Goal: Task Accomplishment & Management: Use online tool/utility

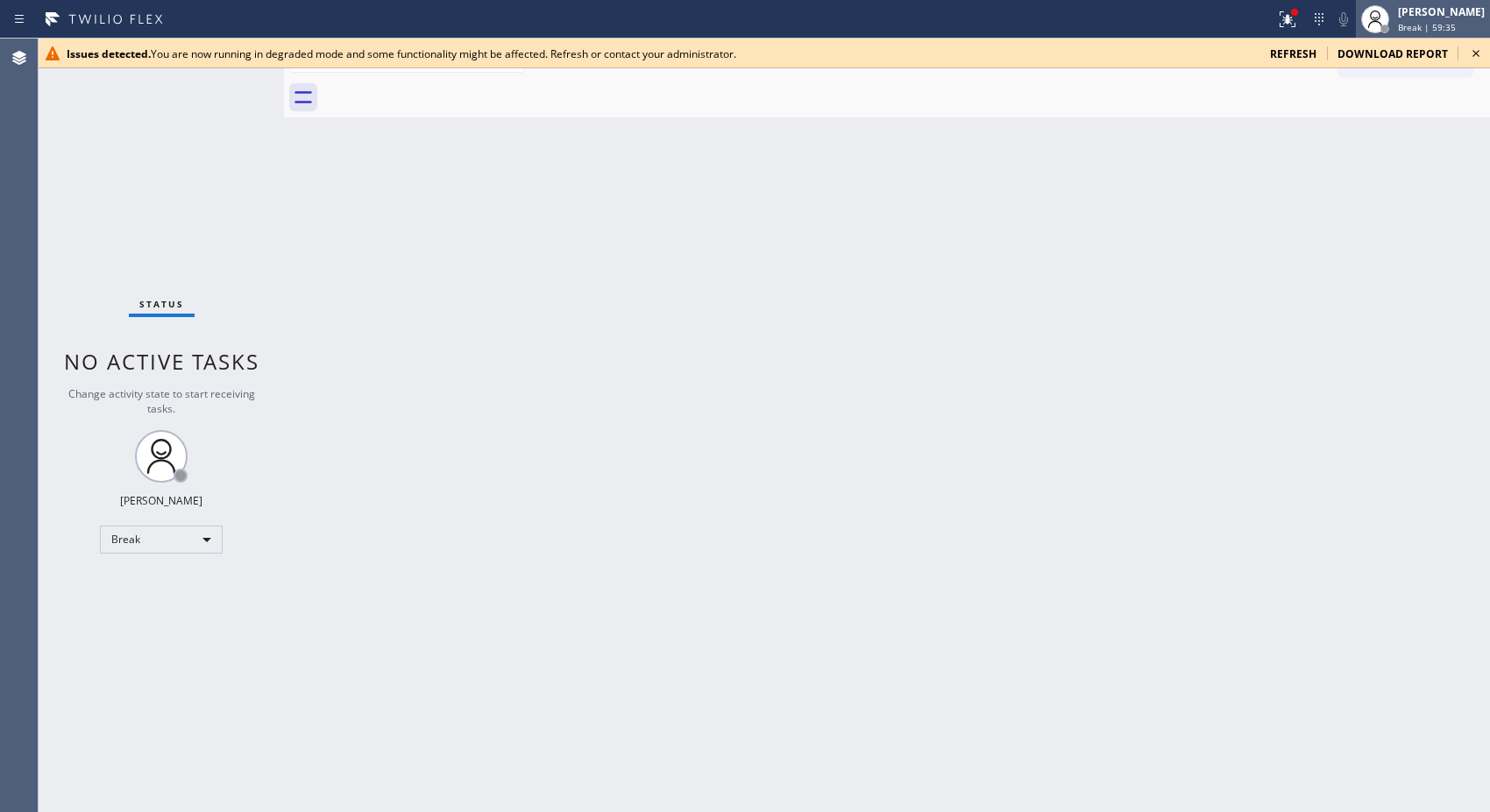
click at [1442, 23] on span "Break | 59:35" at bounding box center [1426, 27] width 58 height 12
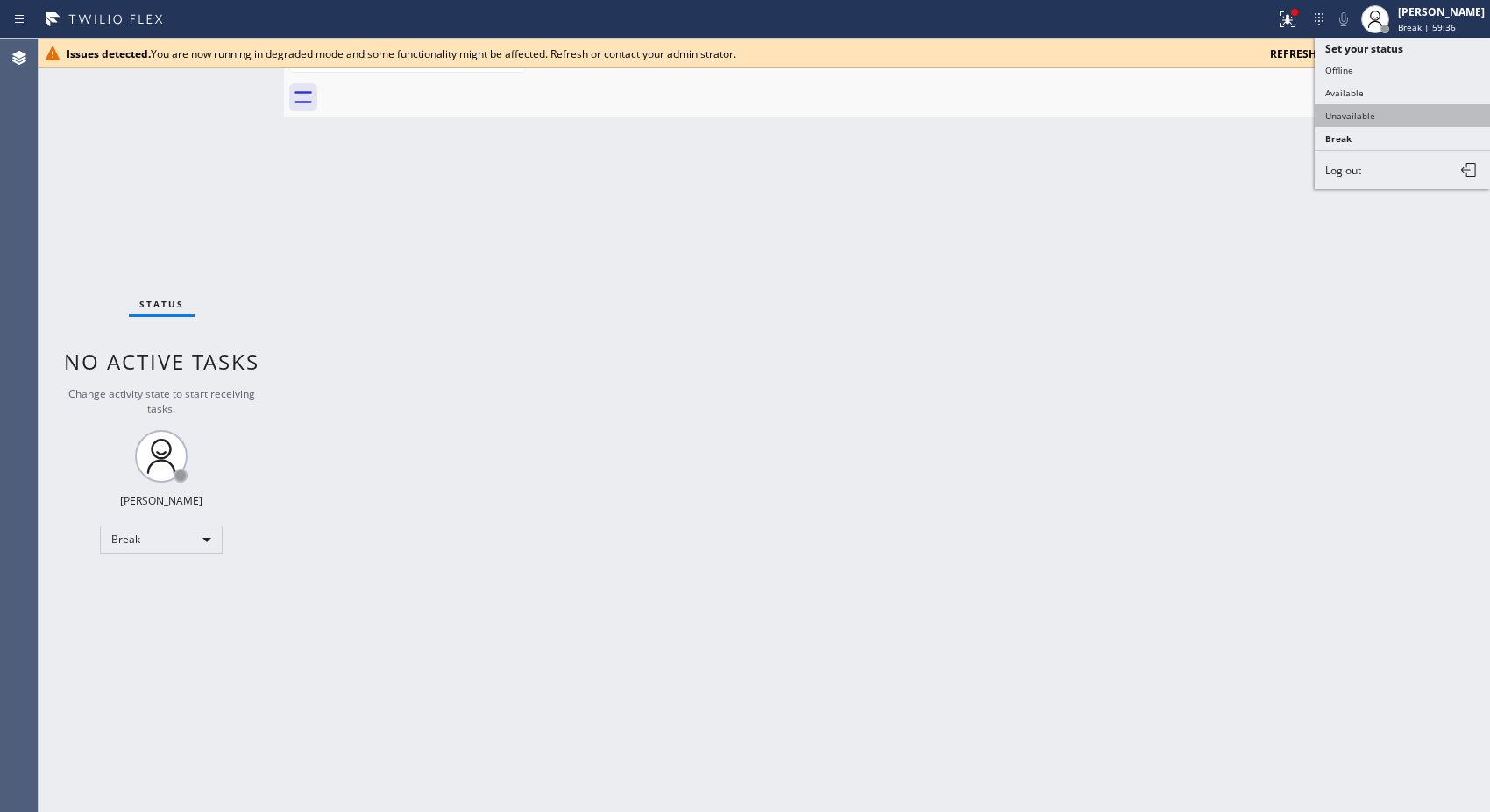
click at [1378, 119] on button "Unavailable" at bounding box center [1402, 116] width 175 height 23
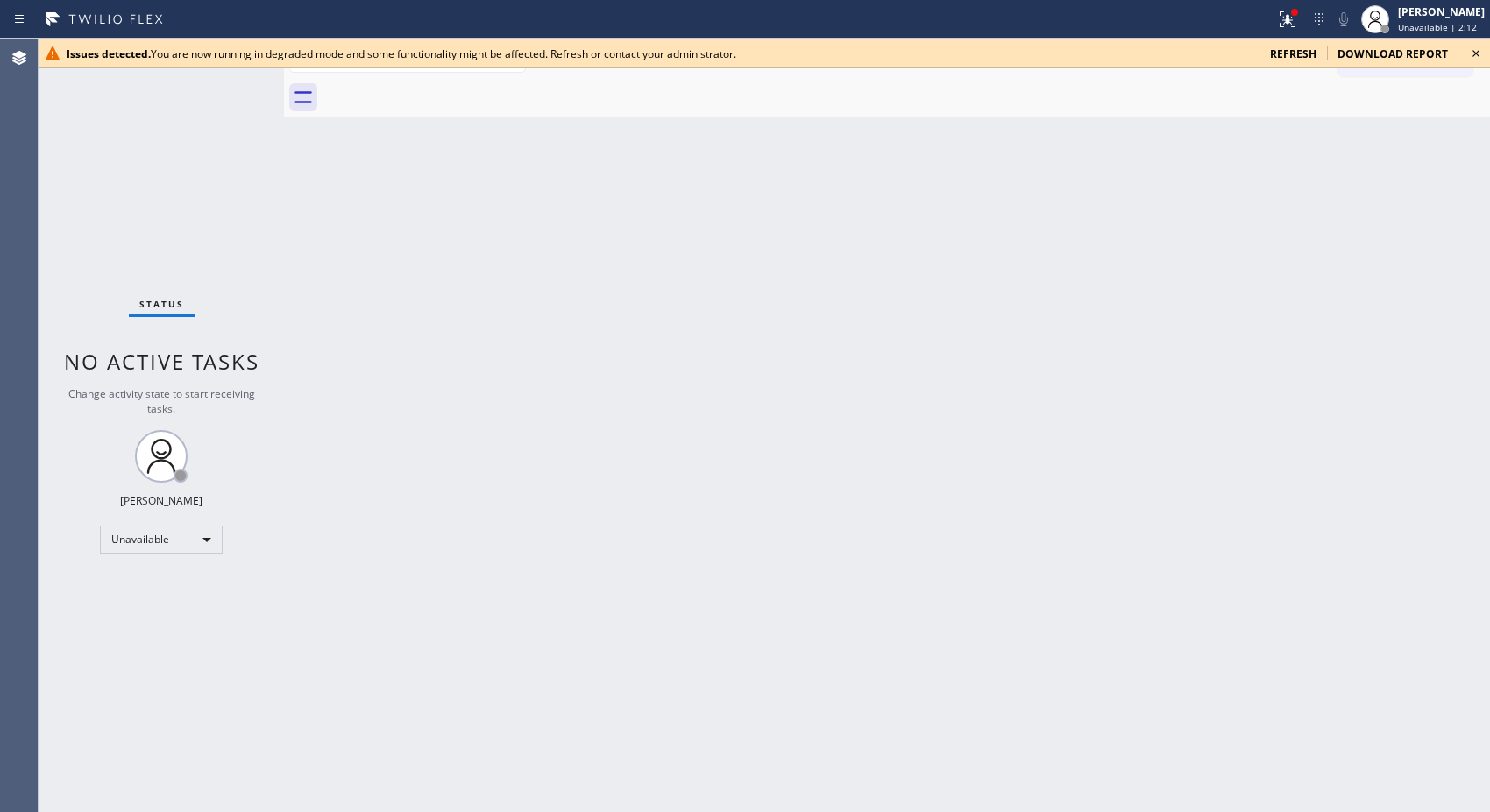
click at [1396, 248] on div "Back to Dashboard Change Sender ID Customers Technicians Select a contact Outbo…" at bounding box center [887, 425] width 1206 height 773
click at [1476, 55] on icon at bounding box center [1476, 53] width 21 height 21
click at [1474, 50] on icon at bounding box center [1476, 53] width 21 height 21
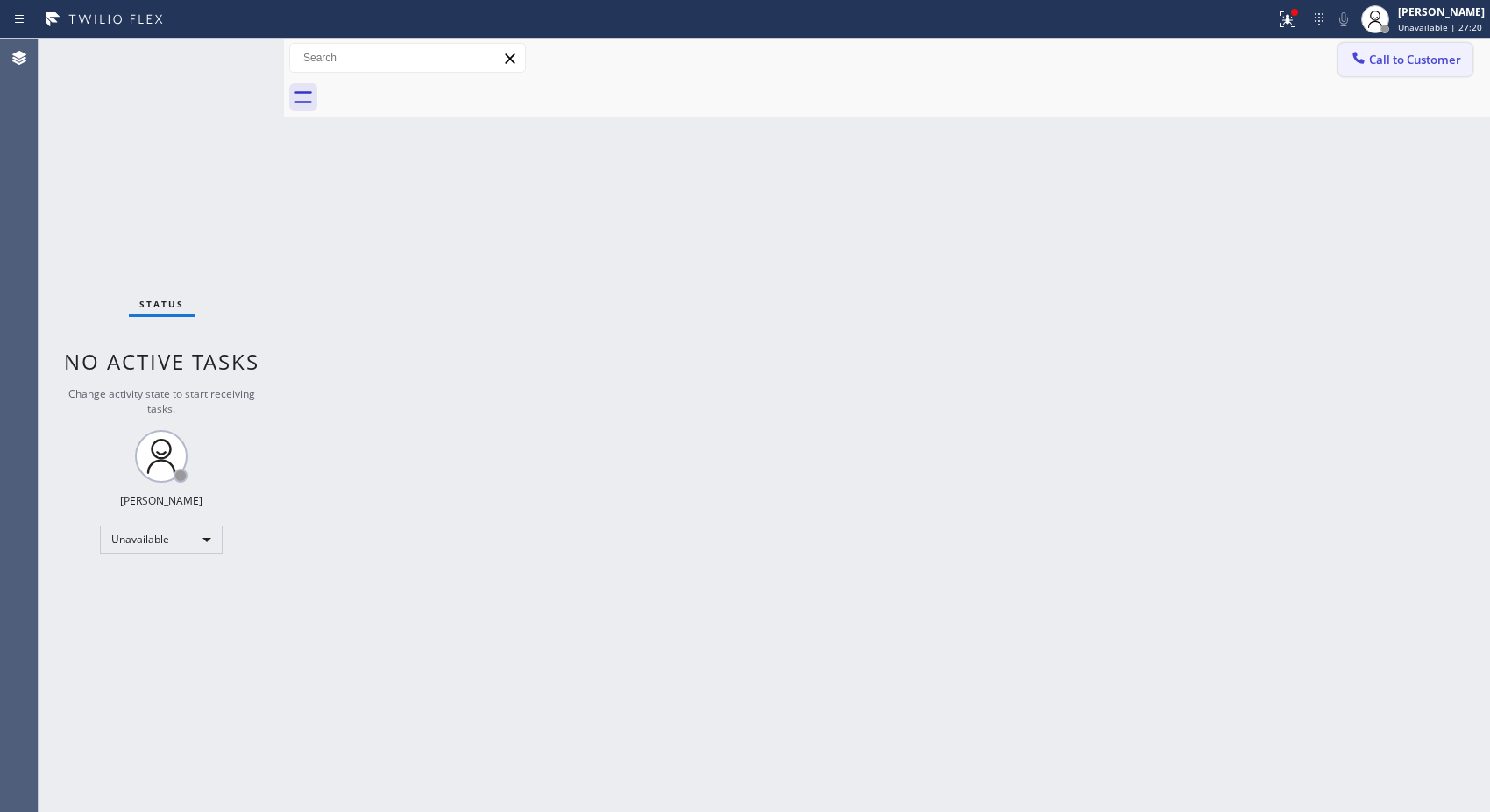
click at [1415, 67] on button "Call to Customer" at bounding box center [1404, 59] width 134 height 33
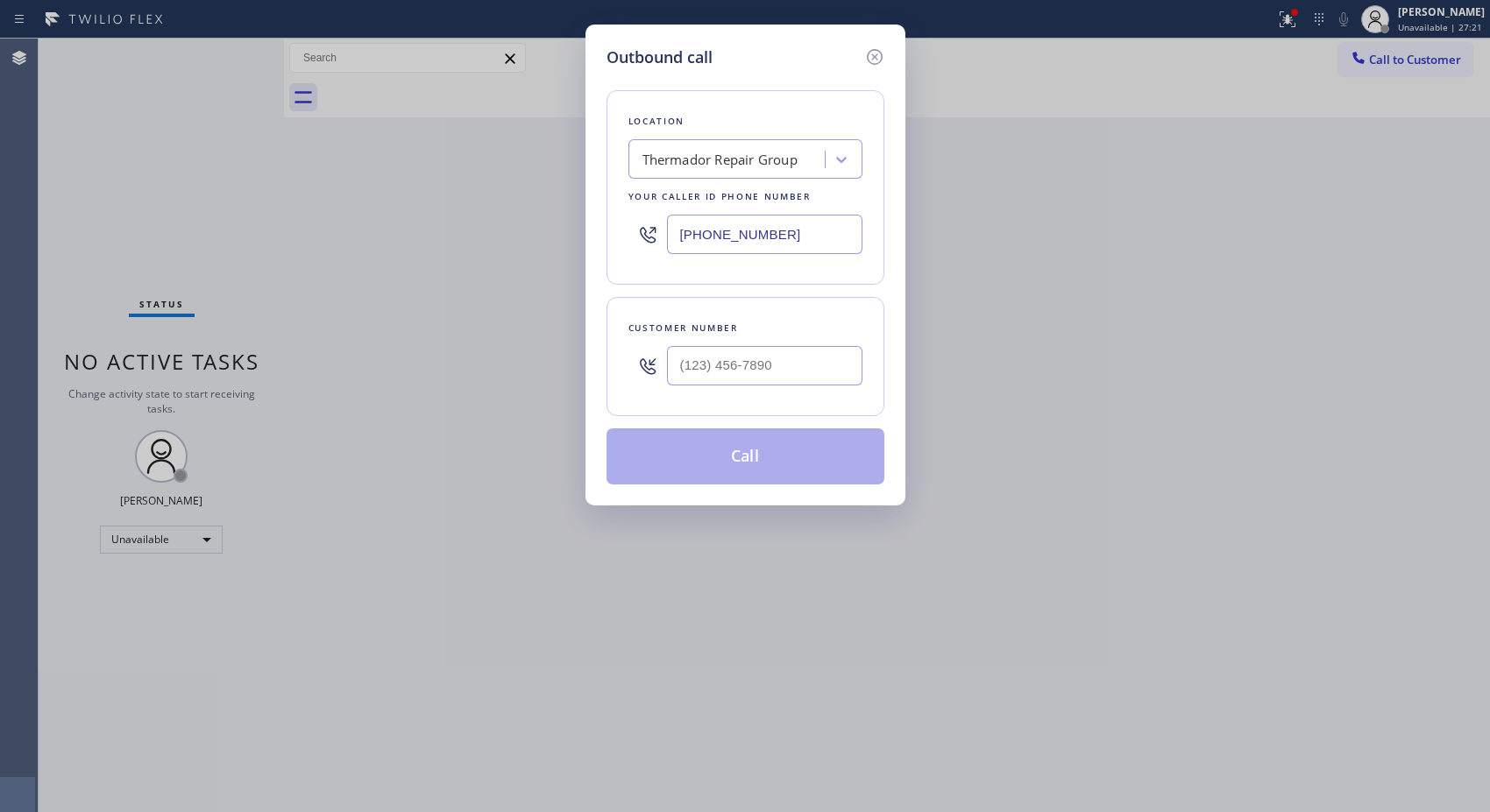
drag, startPoint x: 813, startPoint y: 231, endPoint x: 553, endPoint y: 204, distance: 261.4
click at [571, 211] on div "Outbound call Location Thermador Repair Group Your caller id phone number (877)…" at bounding box center [745, 406] width 1490 height 812
paste input "760) 333-8656"
drag, startPoint x: 797, startPoint y: 233, endPoint x: 610, endPoint y: 197, distance: 190.4
click at [610, 197] on div "Location Thermador Repair Group Your caller id phone number (877) 618-6771" at bounding box center [745, 187] width 277 height 195
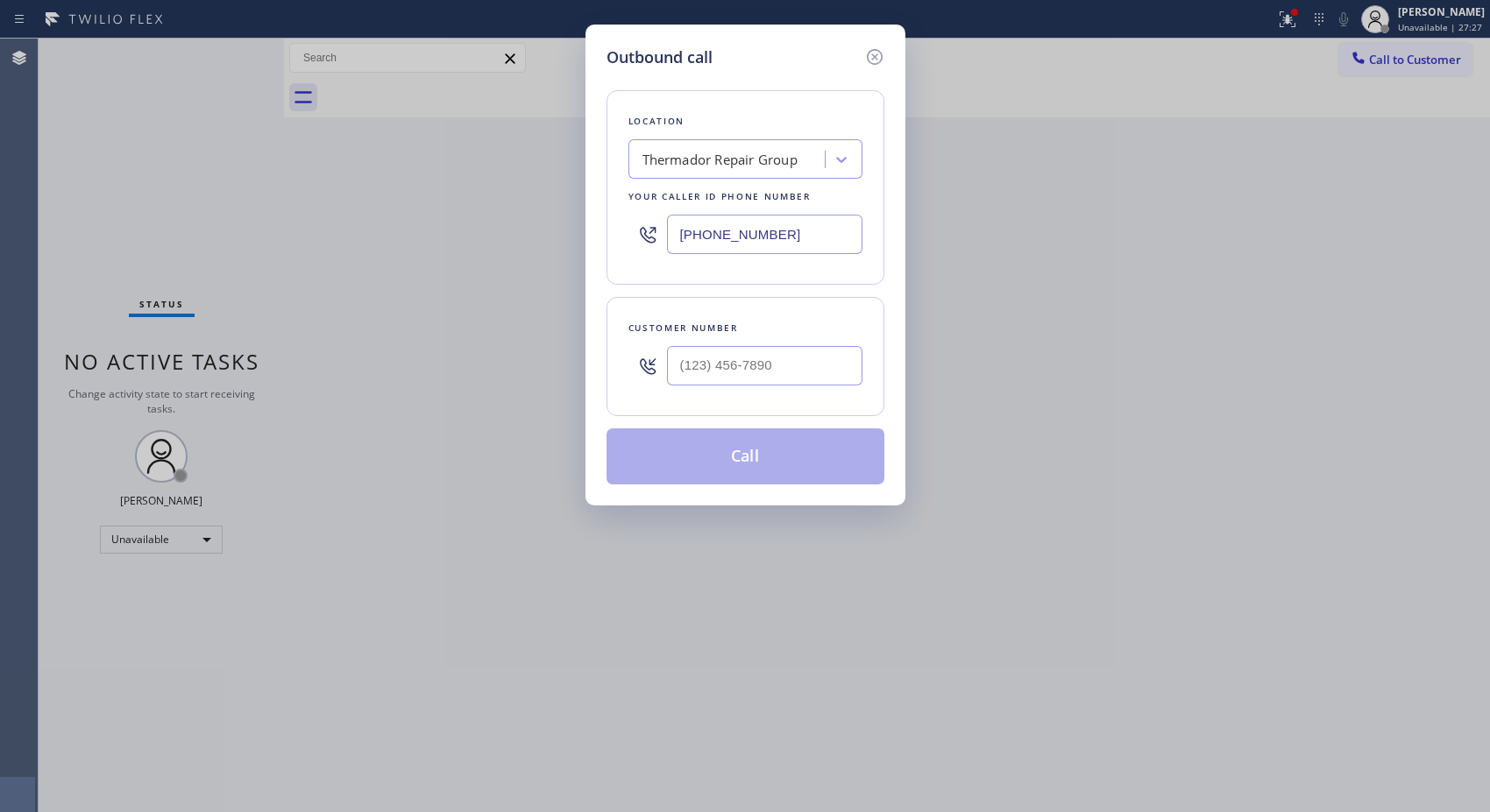
paste input "415) 965-3694"
type input "(415) 965-3694"
drag, startPoint x: 659, startPoint y: 353, endPoint x: 587, endPoint y: 340, distance: 73.2
click at [608, 346] on div "Customer number (___) ___-____" at bounding box center [745, 356] width 277 height 119
paste input "760) 333-8656"
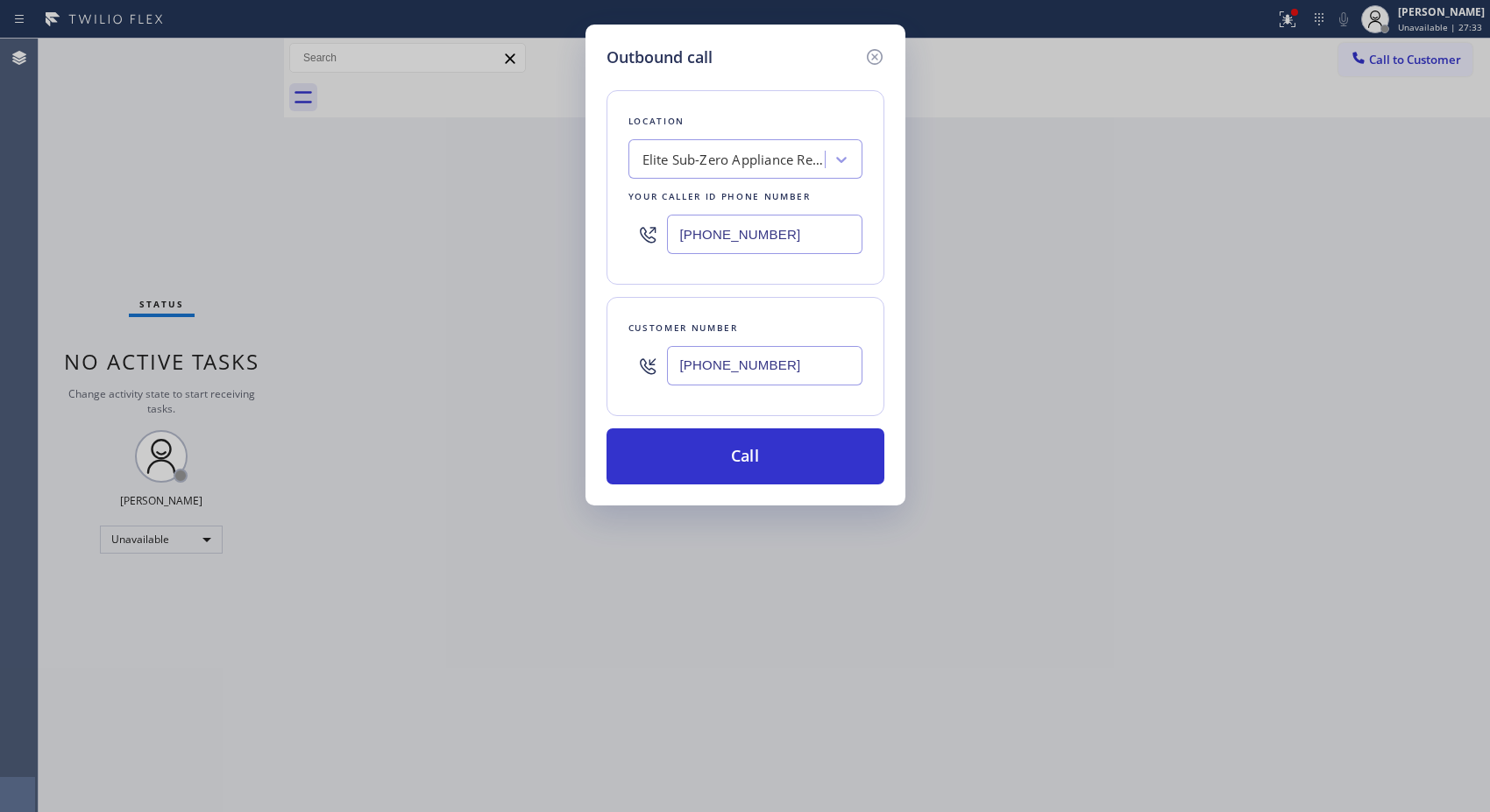
type input "(760) 333-8656"
drag, startPoint x: 787, startPoint y: 96, endPoint x: 792, endPoint y: 163, distance: 67.2
click at [787, 96] on div "Location Elite Sub-Zero Appliance Repair Your caller id phone number (415) 965-…" at bounding box center [745, 187] width 277 height 195
click at [805, 458] on button "Call" at bounding box center [745, 456] width 277 height 56
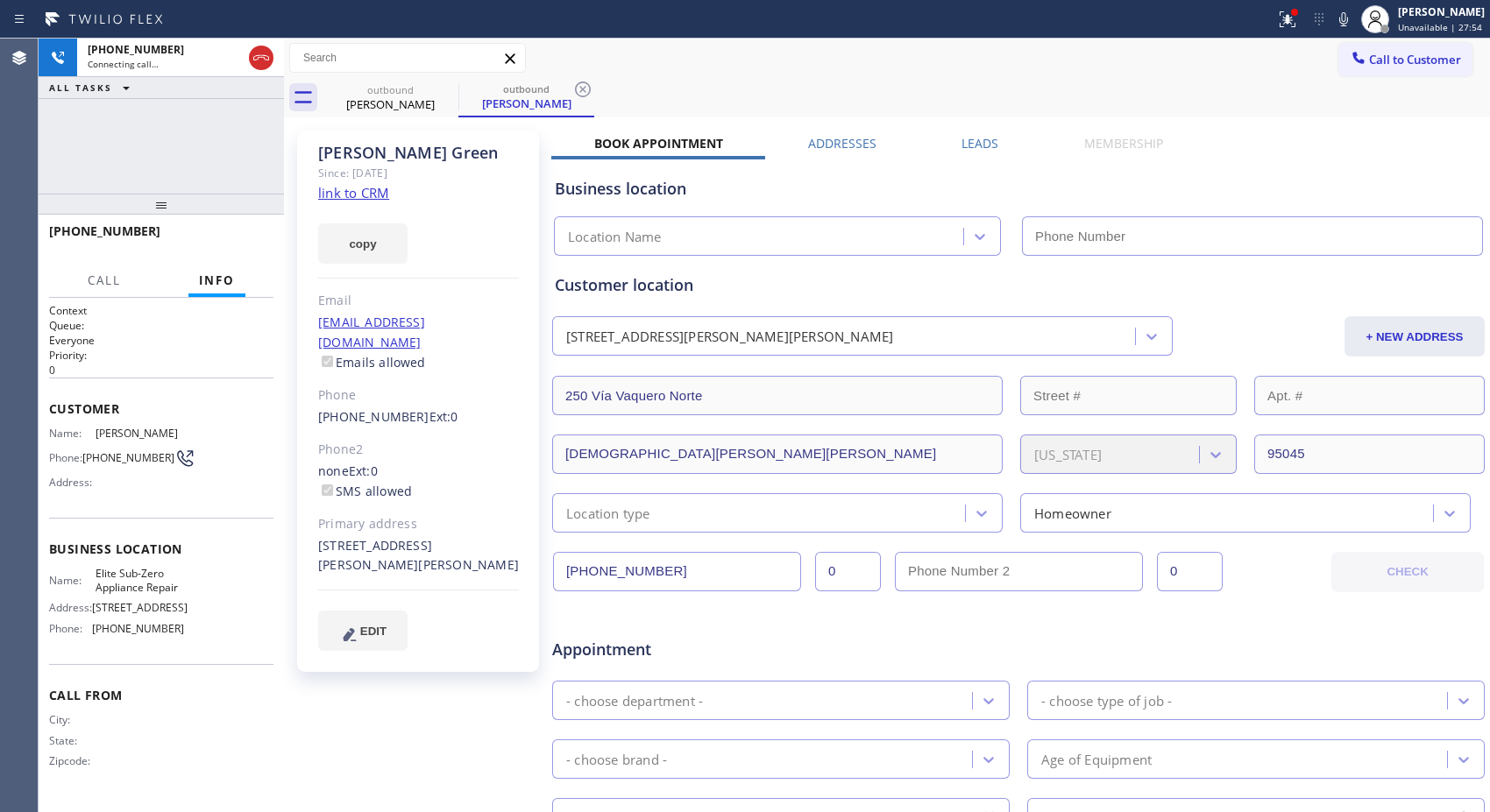
type input "(415) 965-3694"
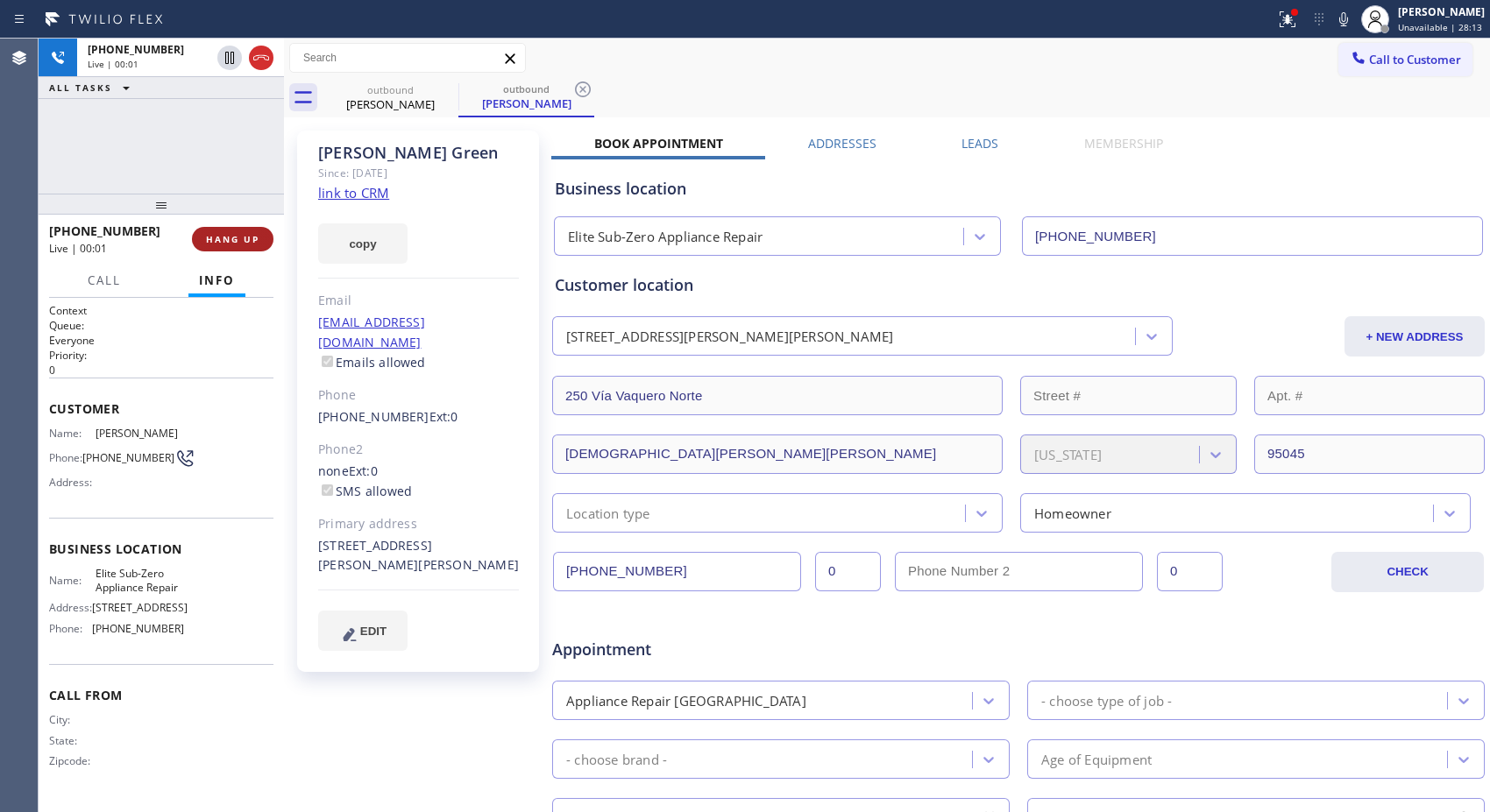
click at [226, 236] on span "HANG UP" at bounding box center [233, 238] width 53 height 12
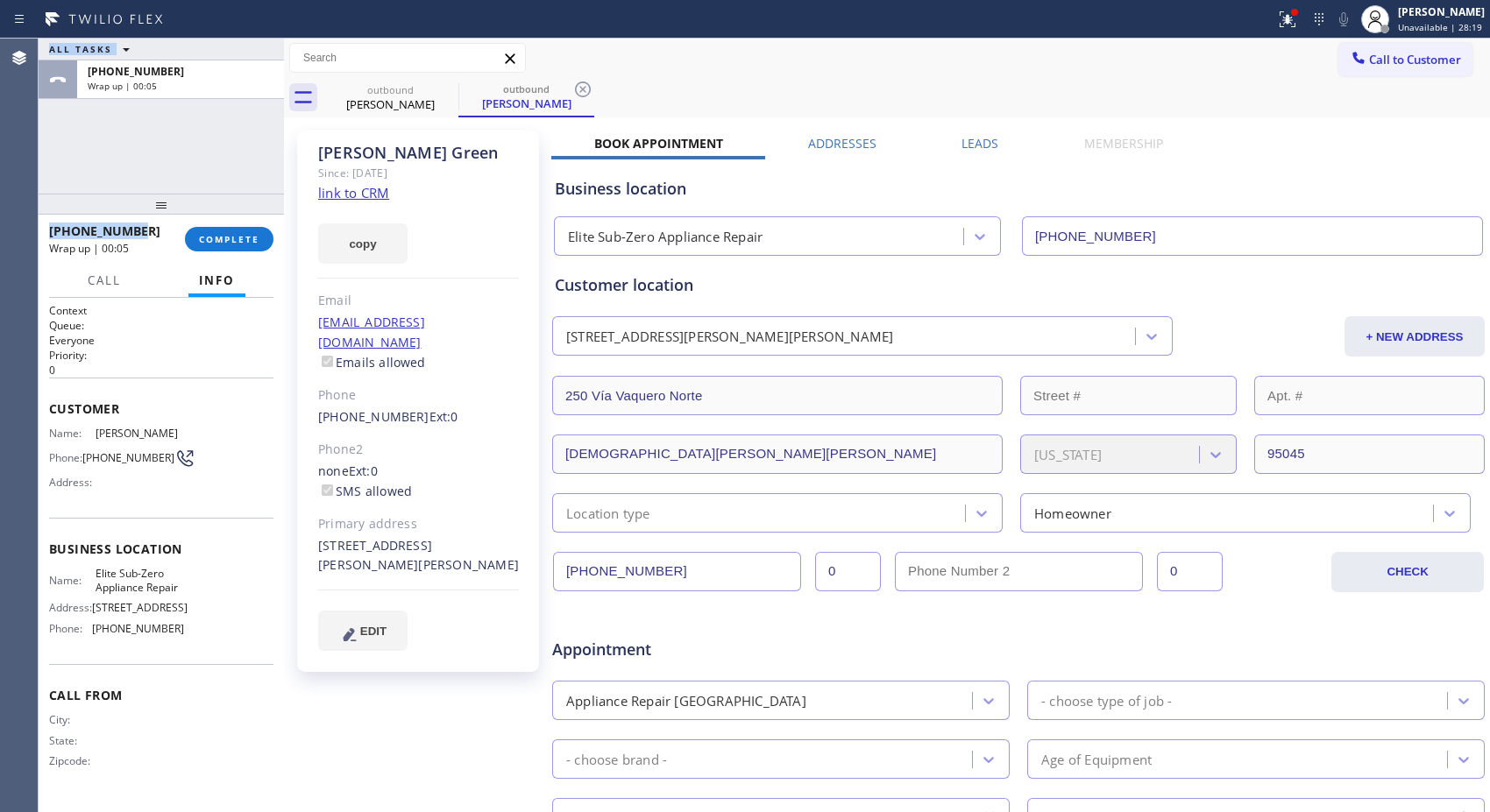
drag, startPoint x: 144, startPoint y: 234, endPoint x: 25, endPoint y: 233, distance: 119.0
click at [25, 233] on div "Agent Desktop Classify the call LOCATION NAME 5 Star Air Anaheim FROM PHONE (65…" at bounding box center [745, 425] width 1490 height 773
copy div "Classify the call LOCATION NAME FROM PHONE TO PHONE Status: COMPLETED REASON: N…"
click at [213, 233] on span "COMPLETE" at bounding box center [229, 238] width 61 height 12
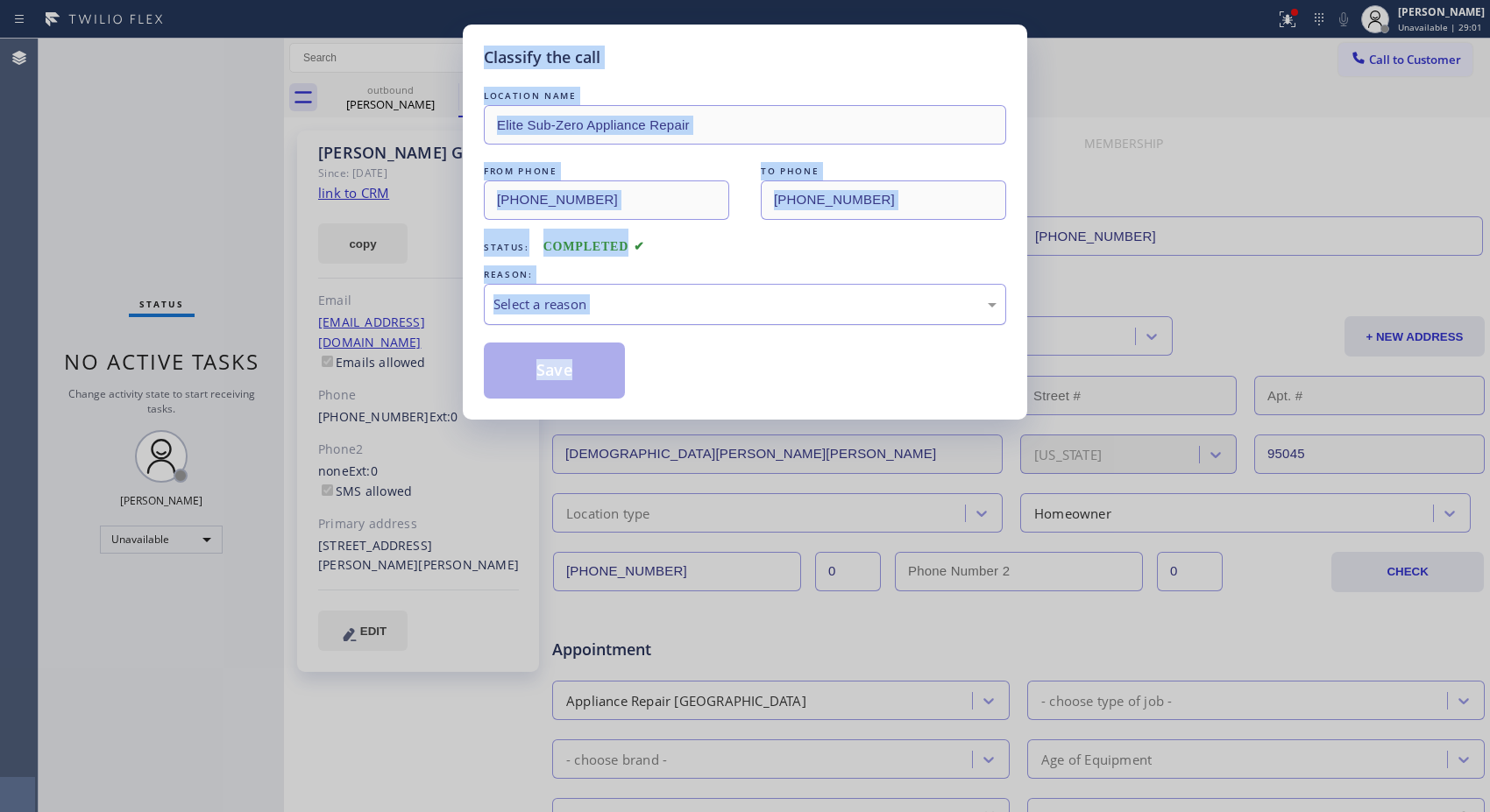
click at [757, 310] on div "Select a reason" at bounding box center [744, 304] width 503 height 20
click at [577, 362] on button "Save" at bounding box center [554, 370] width 141 height 56
click at [546, 383] on button "Save" at bounding box center [554, 370] width 141 height 56
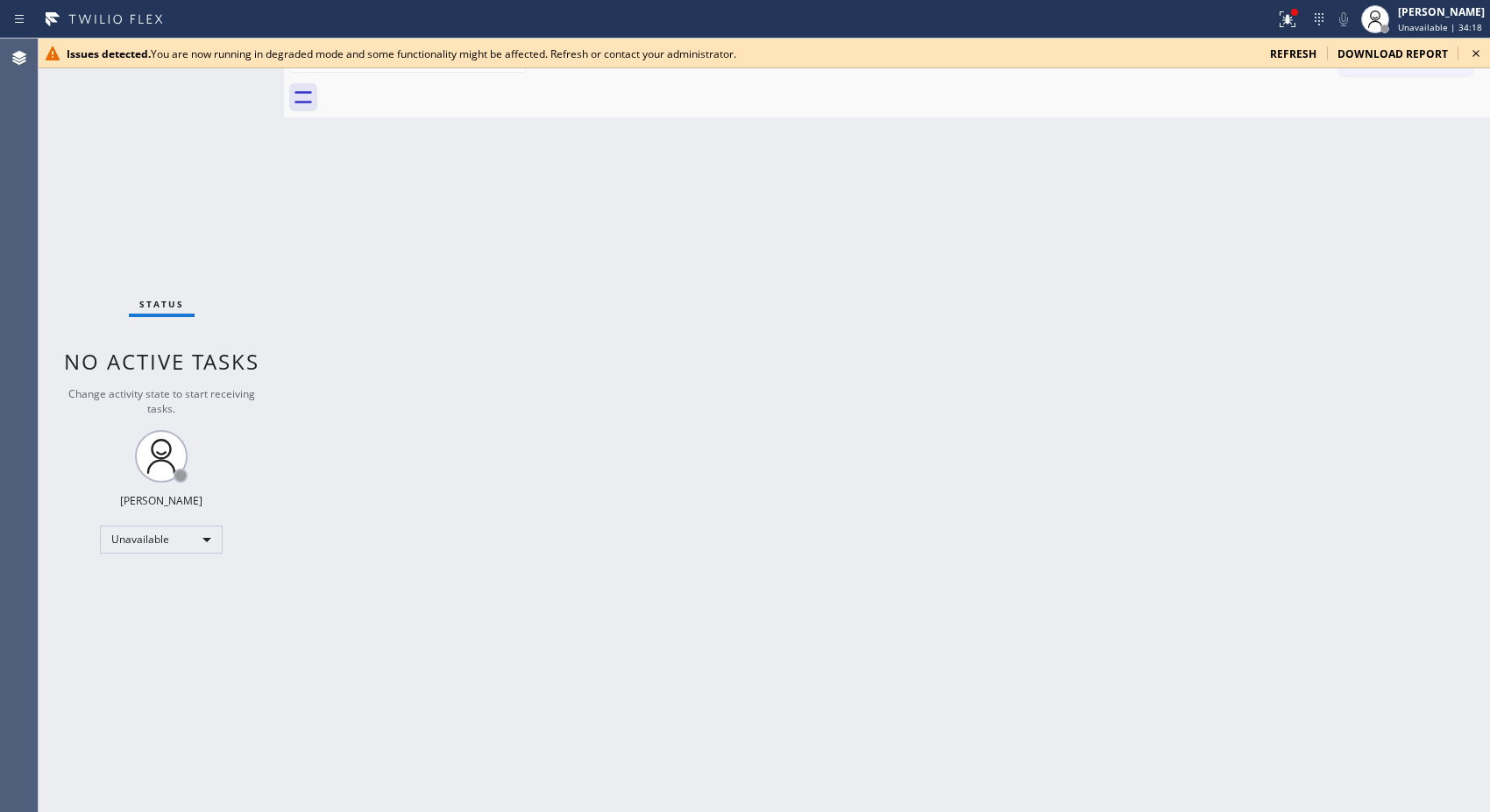
drag, startPoint x: 1466, startPoint y: 53, endPoint x: 1264, endPoint y: 1, distance: 208.6
click at [1461, 50] on div "Issues detected. You are now running in degraded mode and some functionality mi…" at bounding box center [764, 53] width 1451 height 29
click at [1465, 50] on icon at bounding box center [1476, 53] width 21 height 21
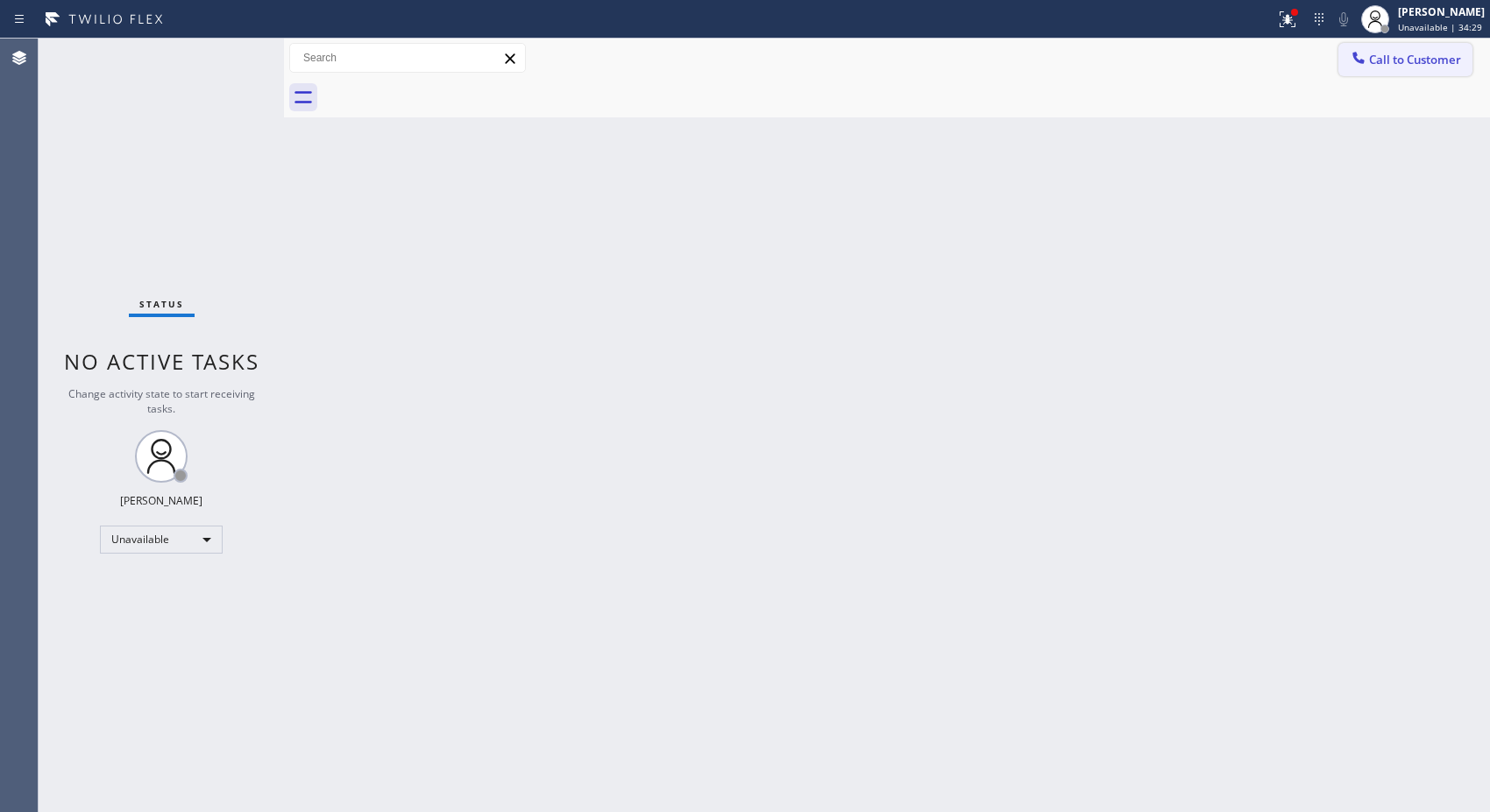
click at [1441, 59] on span "Call to Customer" at bounding box center [1415, 59] width 92 height 16
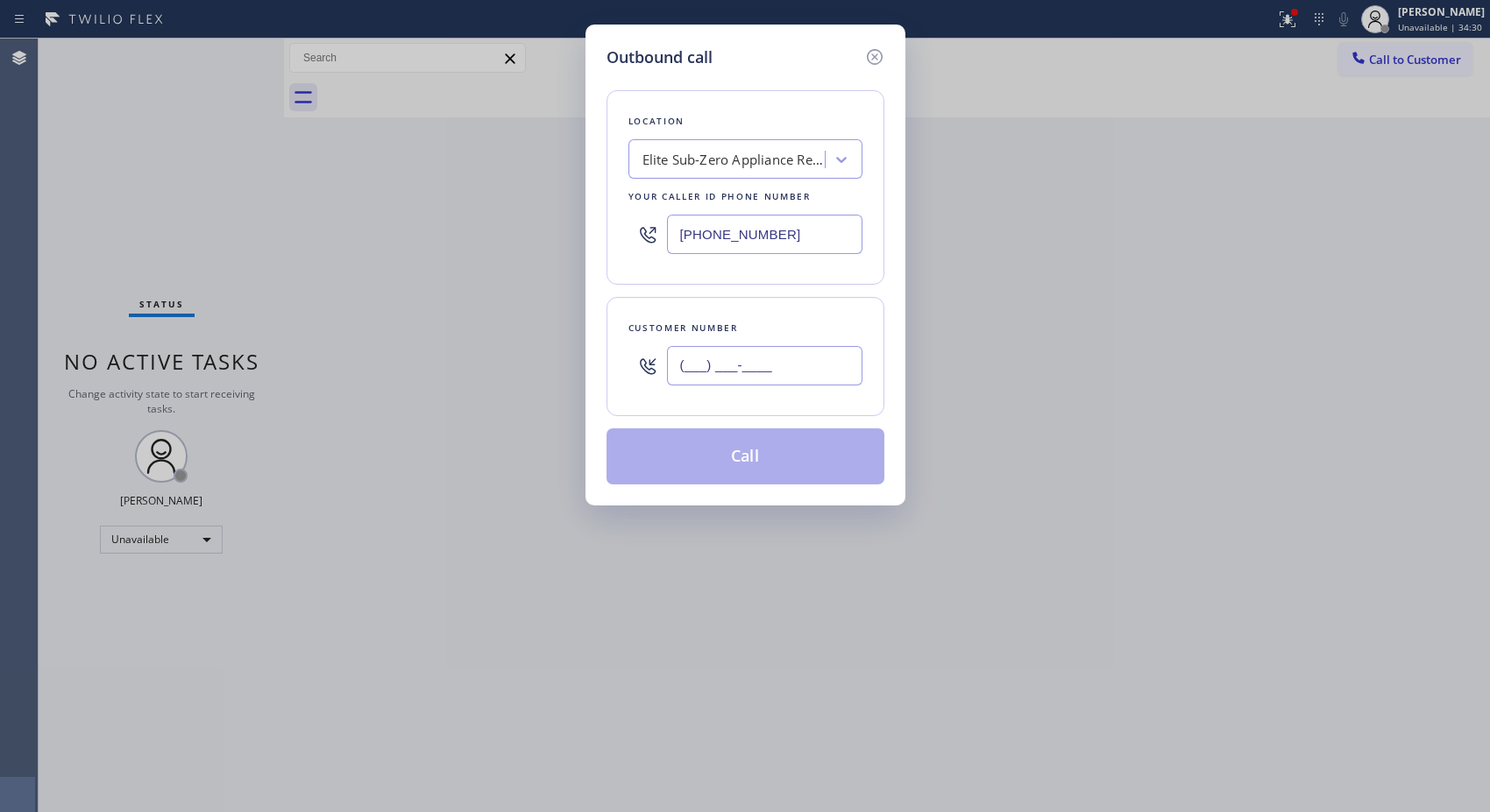
drag, startPoint x: 802, startPoint y: 378, endPoint x: 644, endPoint y: 335, distance: 163.7
click at [650, 340] on div "(___) ___-____" at bounding box center [745, 366] width 234 height 57
paste input "760) 333-8656"
type input "(760) 333-8656"
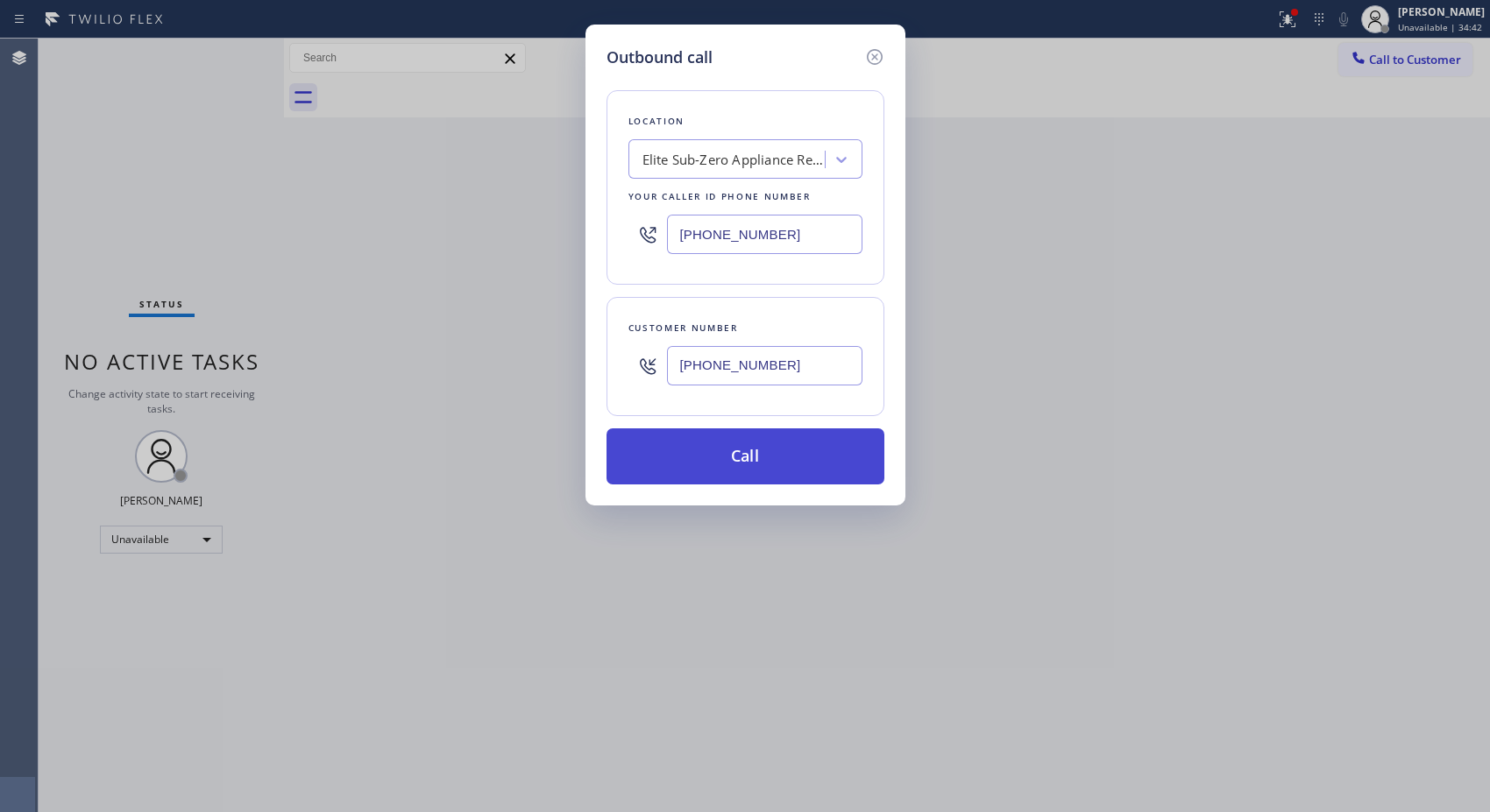
click at [764, 467] on button "Call" at bounding box center [745, 456] width 277 height 56
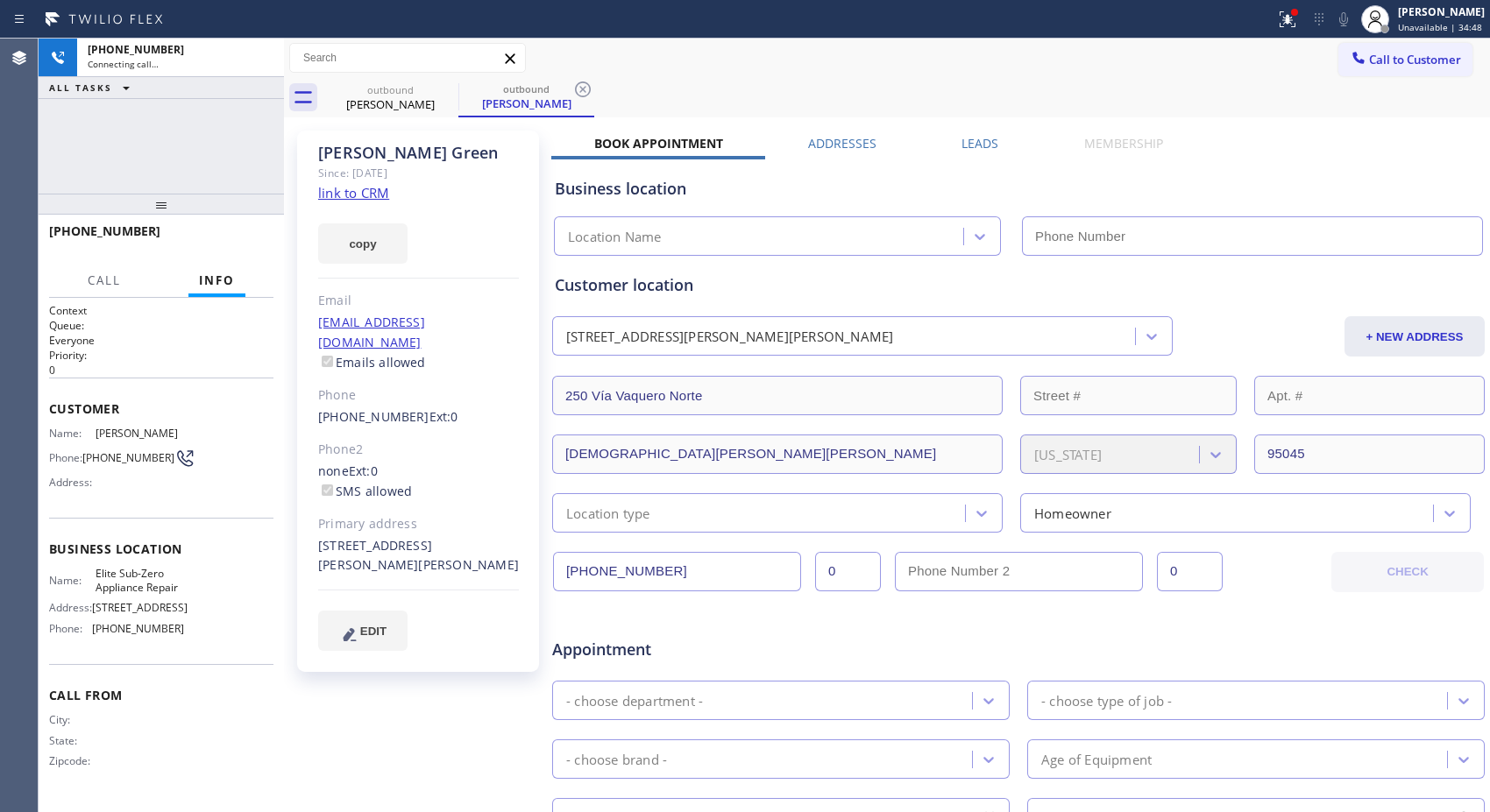
type input "(415) 965-3694"
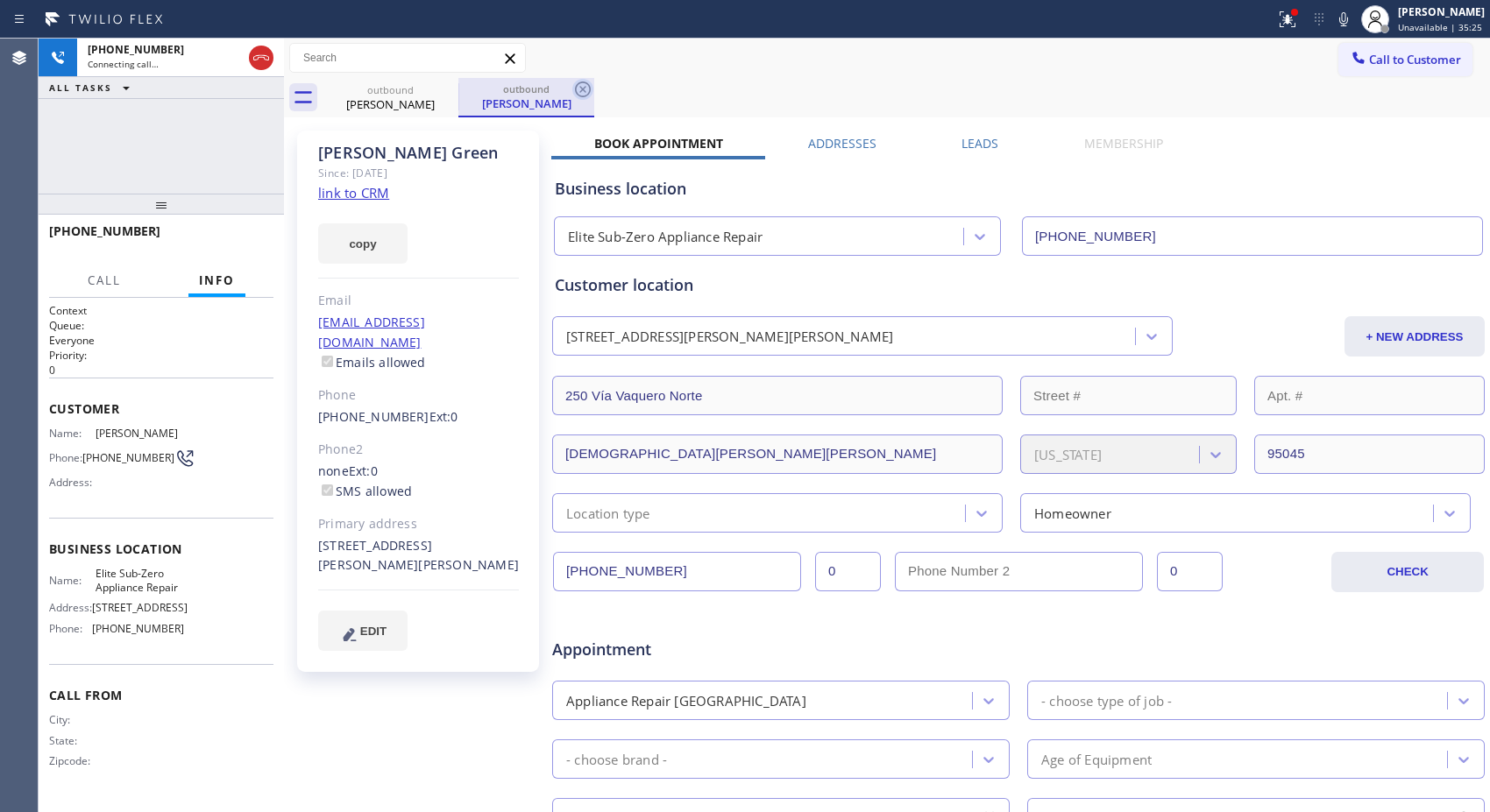
click at [572, 90] on icon at bounding box center [583, 89] width 21 height 21
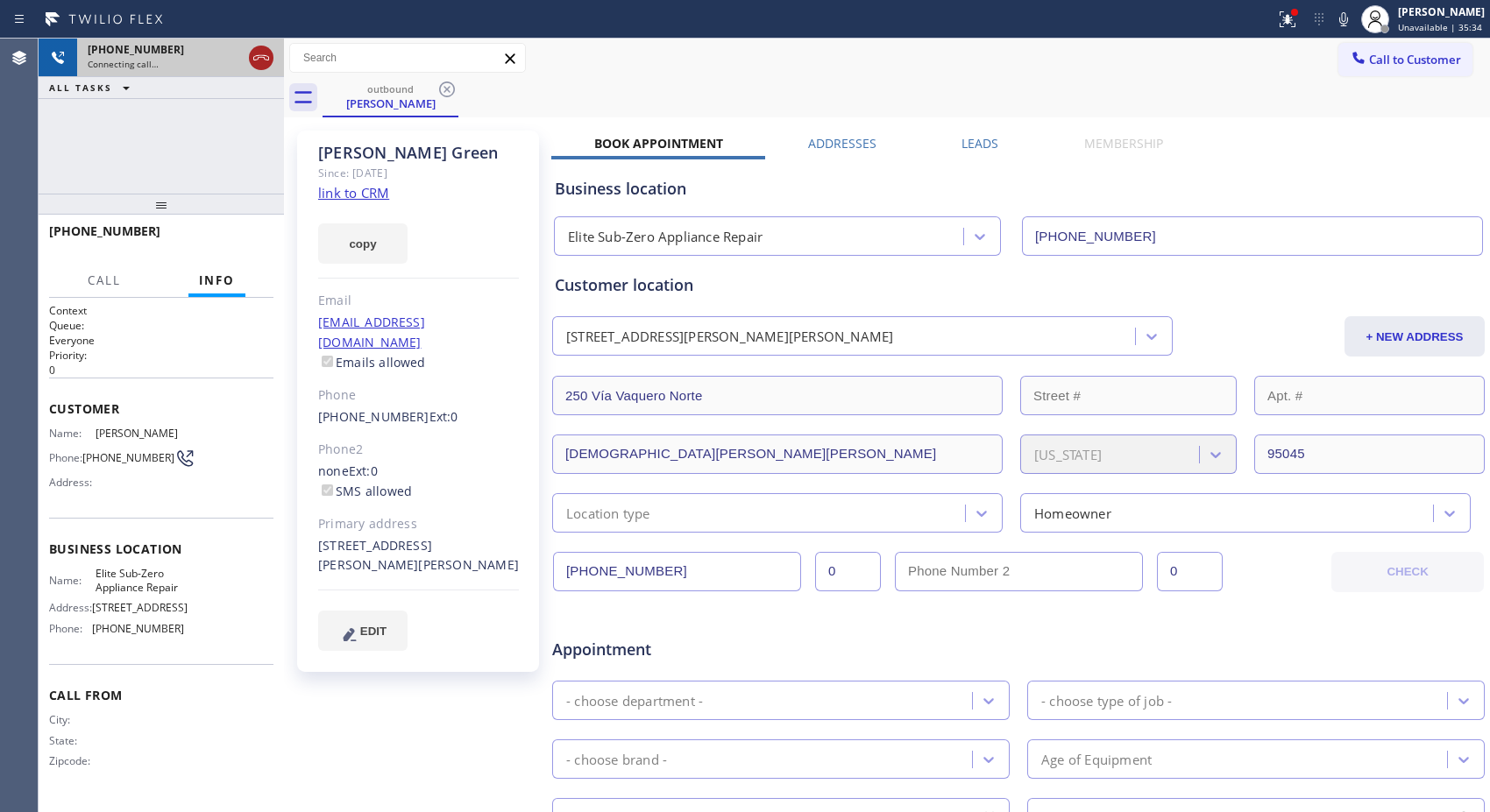
click at [260, 57] on icon at bounding box center [261, 58] width 16 height 6
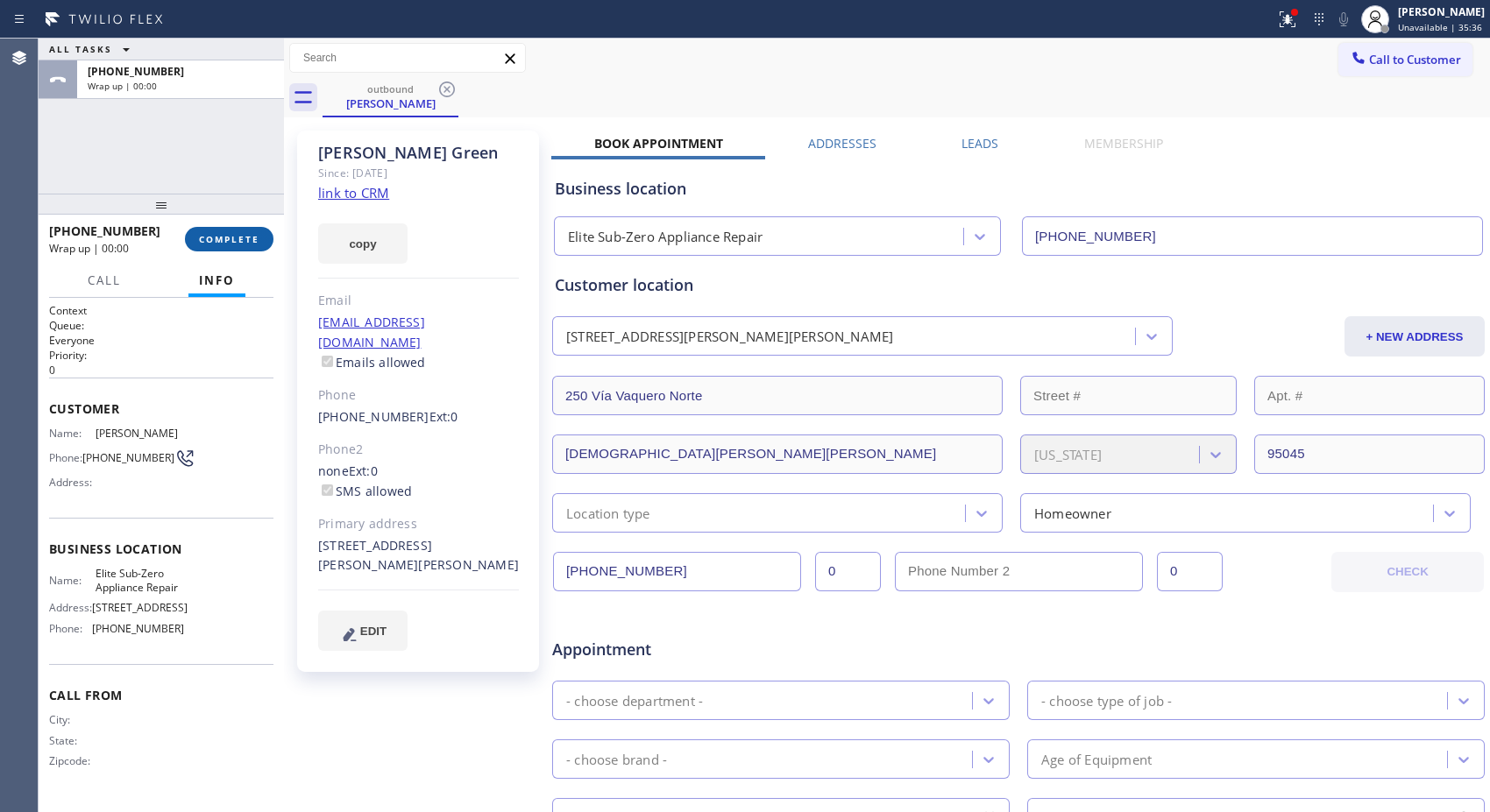
click at [241, 238] on span "COMPLETE" at bounding box center [229, 238] width 61 height 12
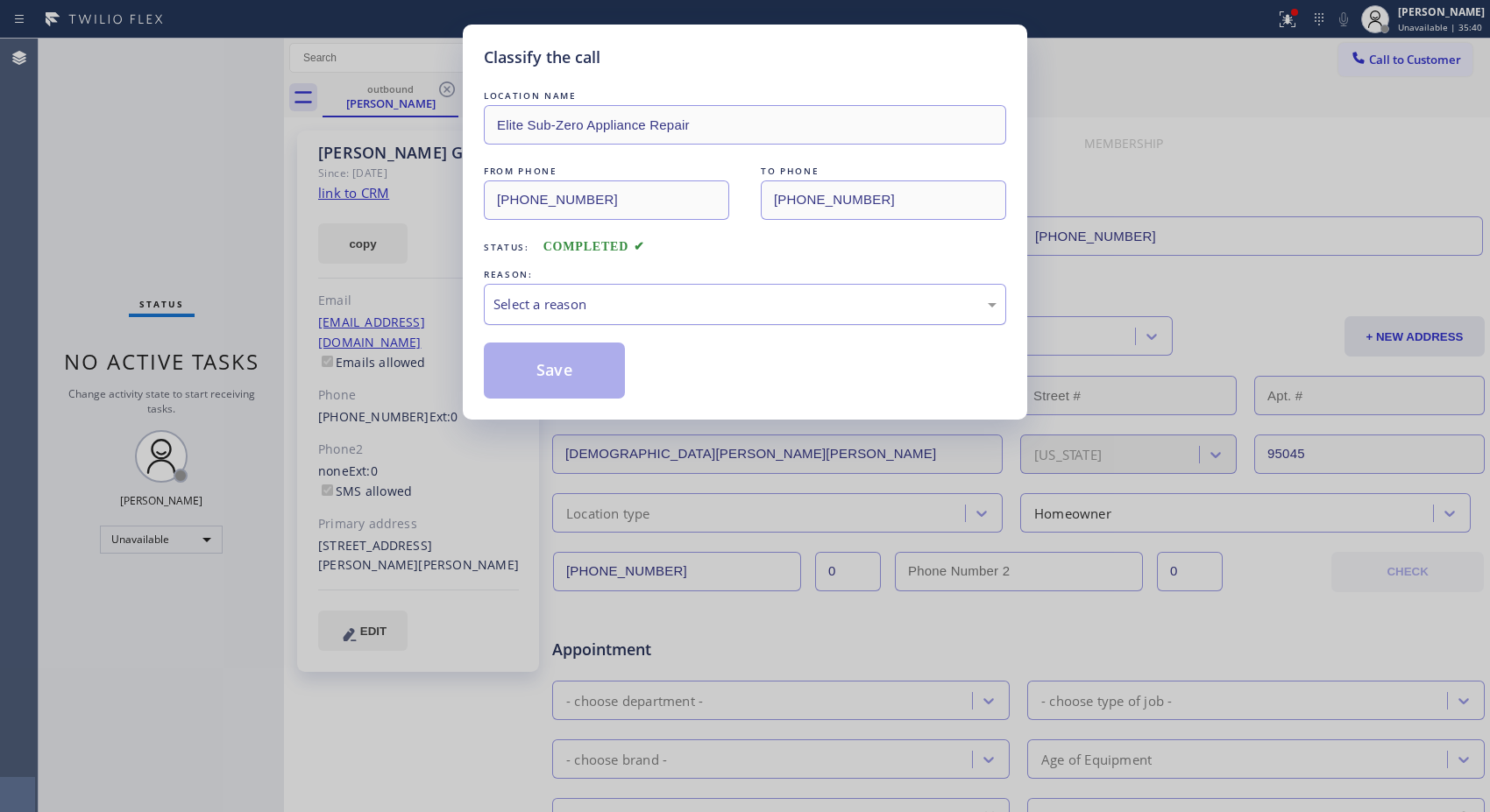
click at [616, 322] on div "Select a reason" at bounding box center [745, 304] width 523 height 41
click at [581, 368] on button "Save" at bounding box center [554, 370] width 141 height 56
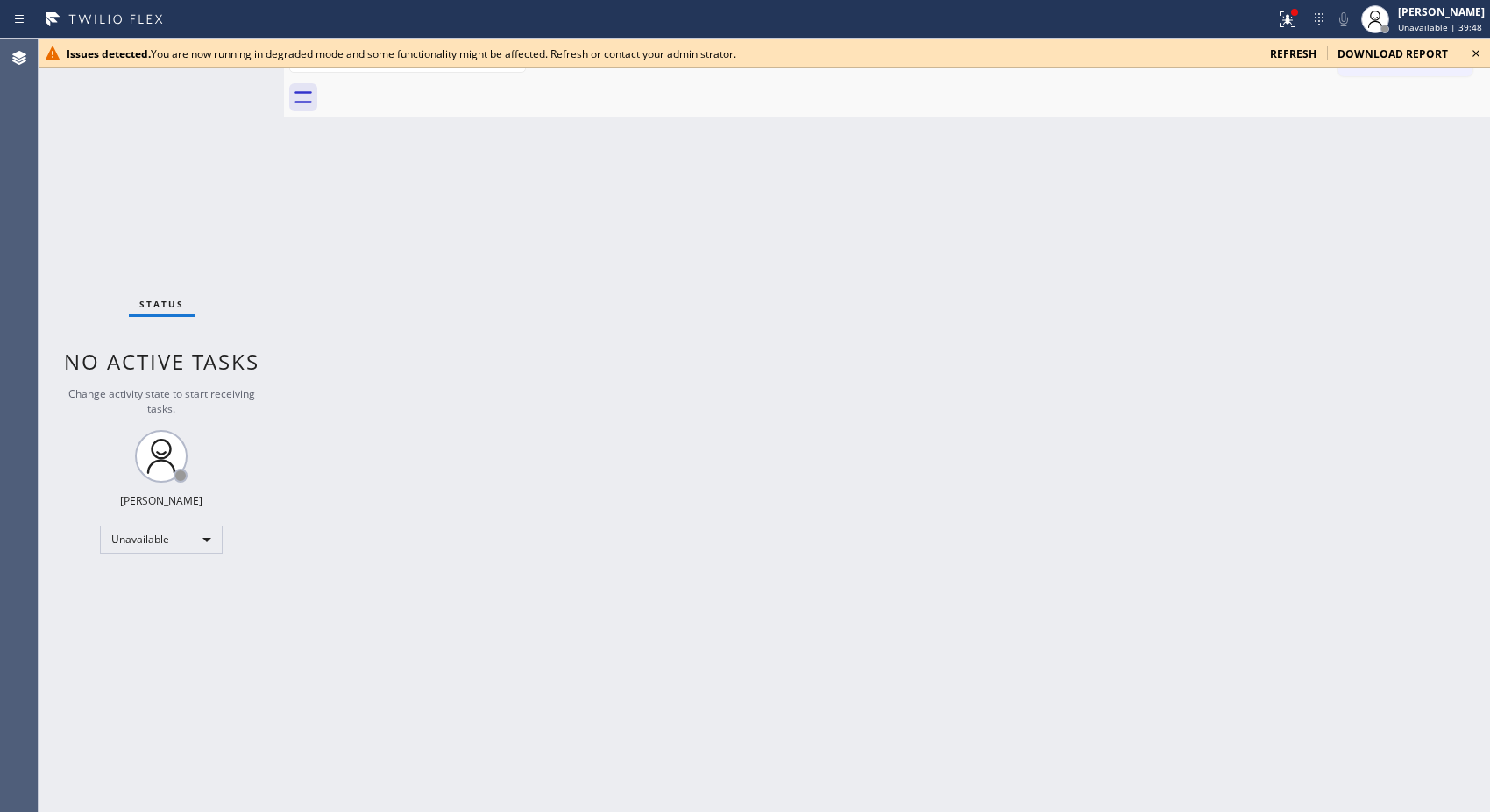
click at [1474, 54] on icon at bounding box center [1475, 53] width 7 height 7
